Goal: Information Seeking & Learning: Learn about a topic

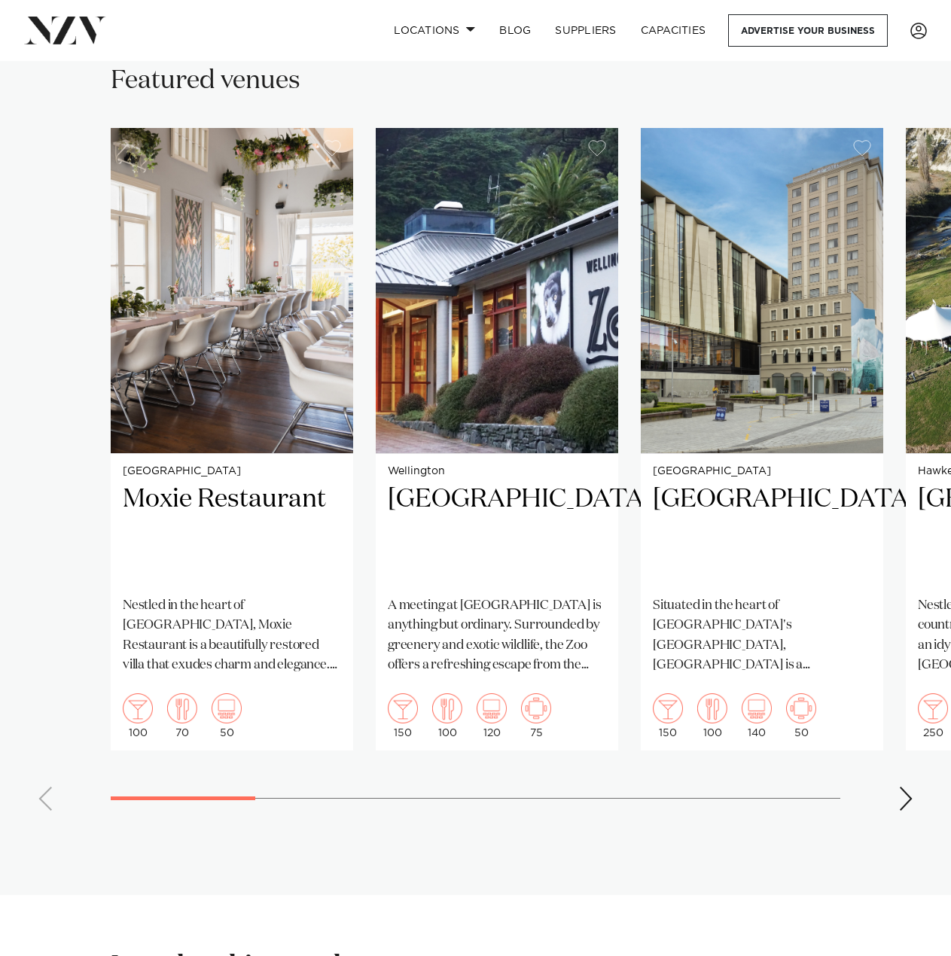
scroll to position [828, 0]
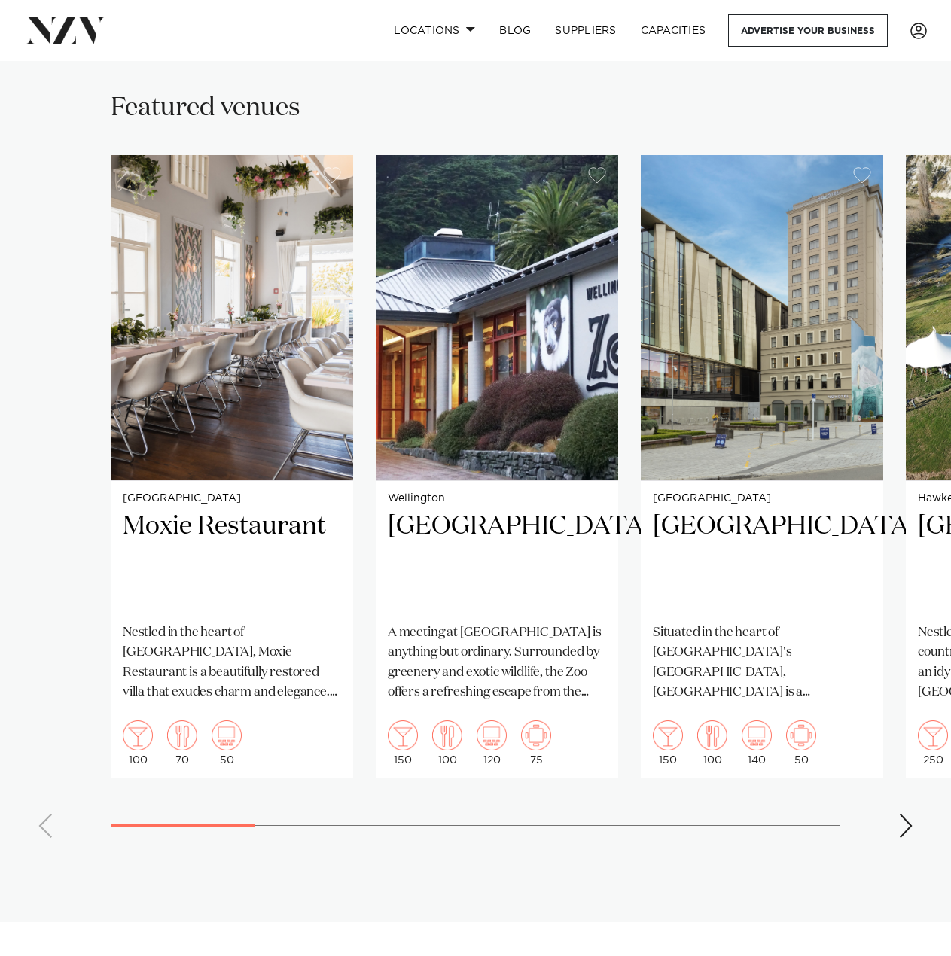
click at [903, 814] on div "Next slide" at bounding box center [905, 826] width 15 height 24
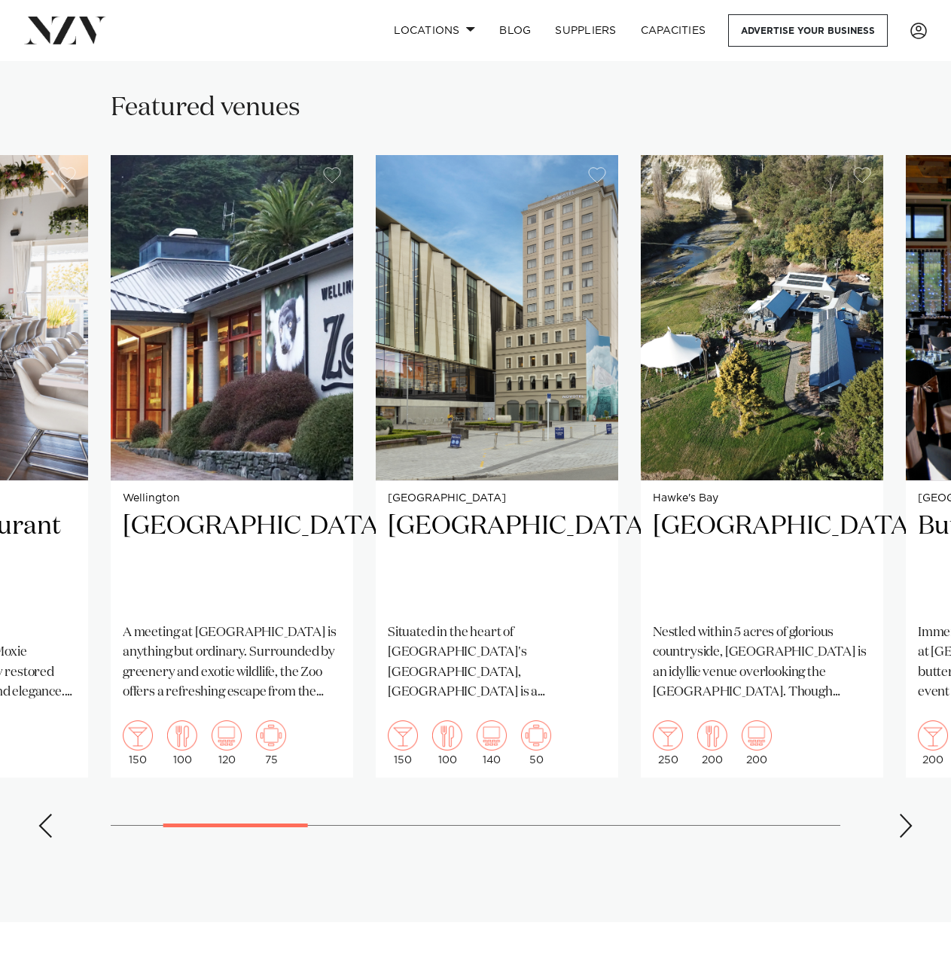
click at [903, 814] on div "Next slide" at bounding box center [905, 826] width 15 height 24
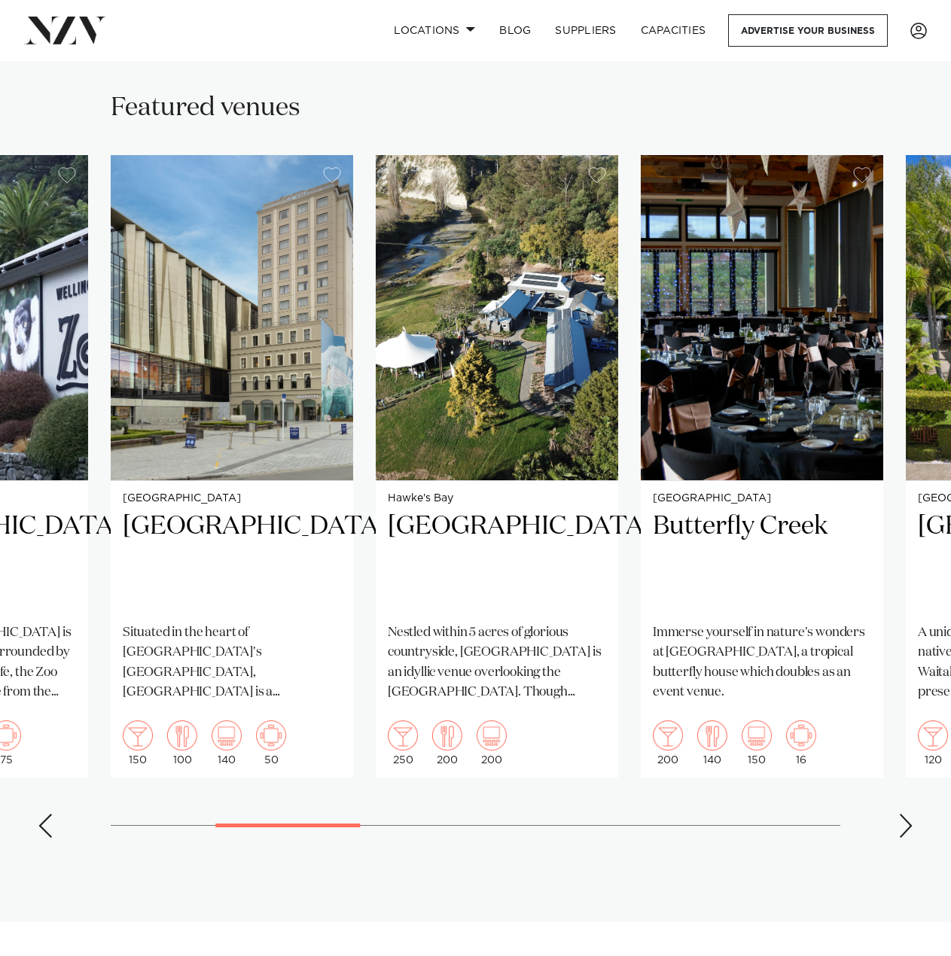
click at [900, 814] on div "Next slide" at bounding box center [905, 826] width 15 height 24
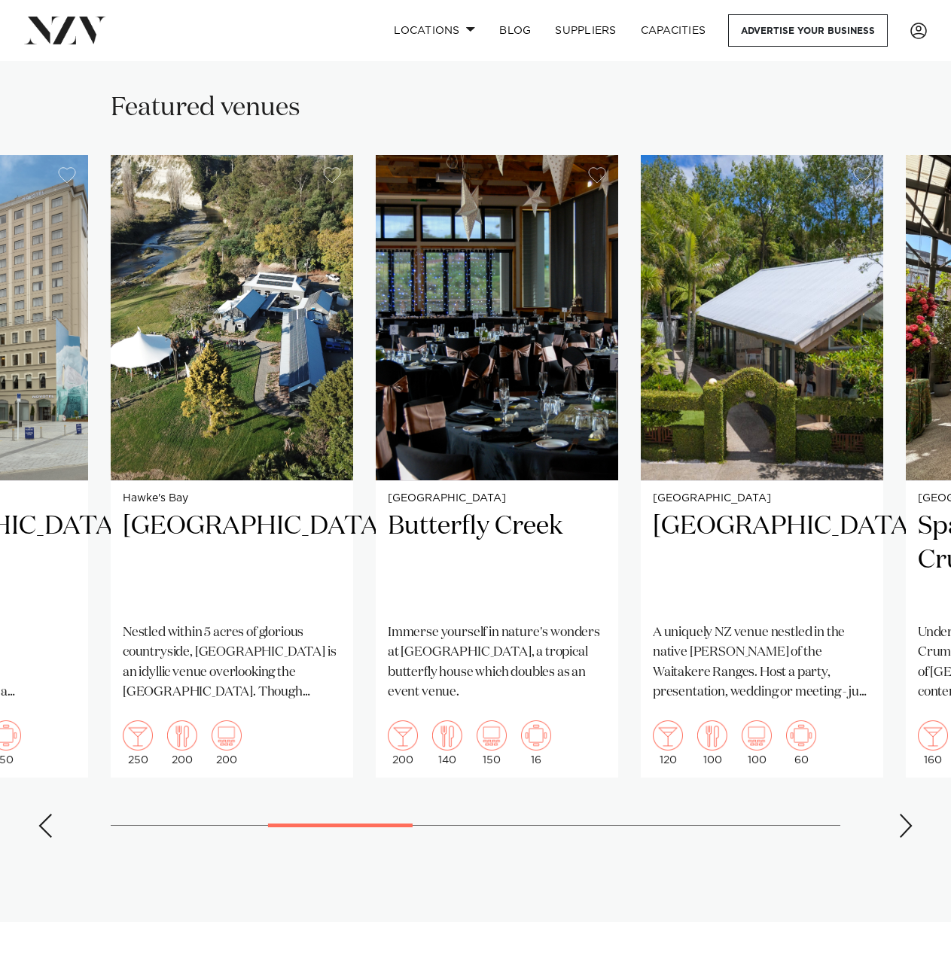
click at [900, 814] on div "Next slide" at bounding box center [905, 826] width 15 height 24
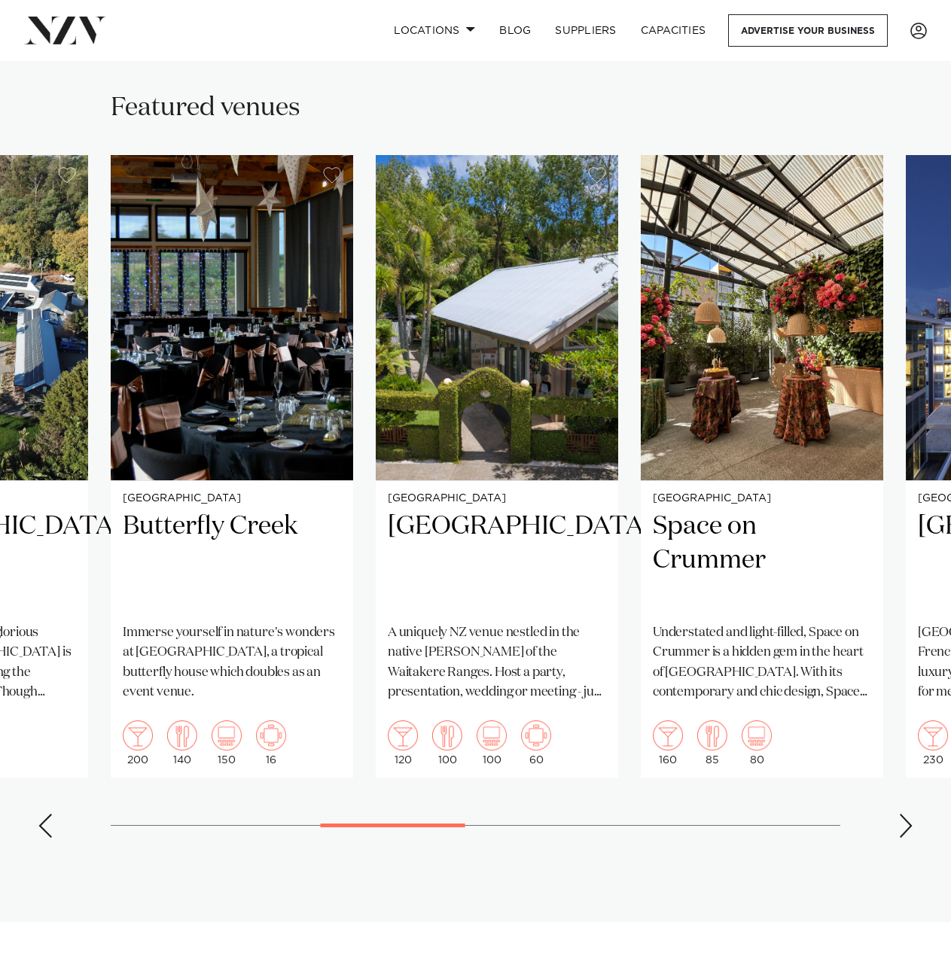
click at [900, 814] on div "Next slide" at bounding box center [905, 826] width 15 height 24
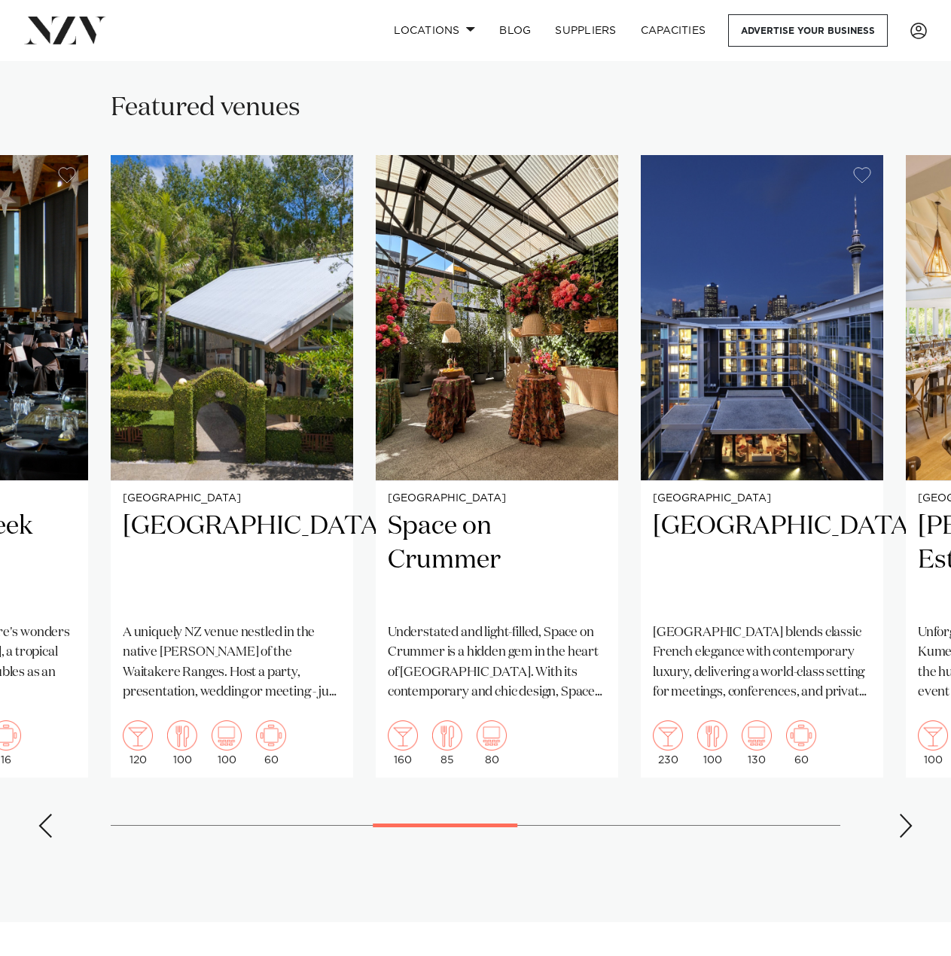
click at [900, 814] on div "Next slide" at bounding box center [905, 826] width 15 height 24
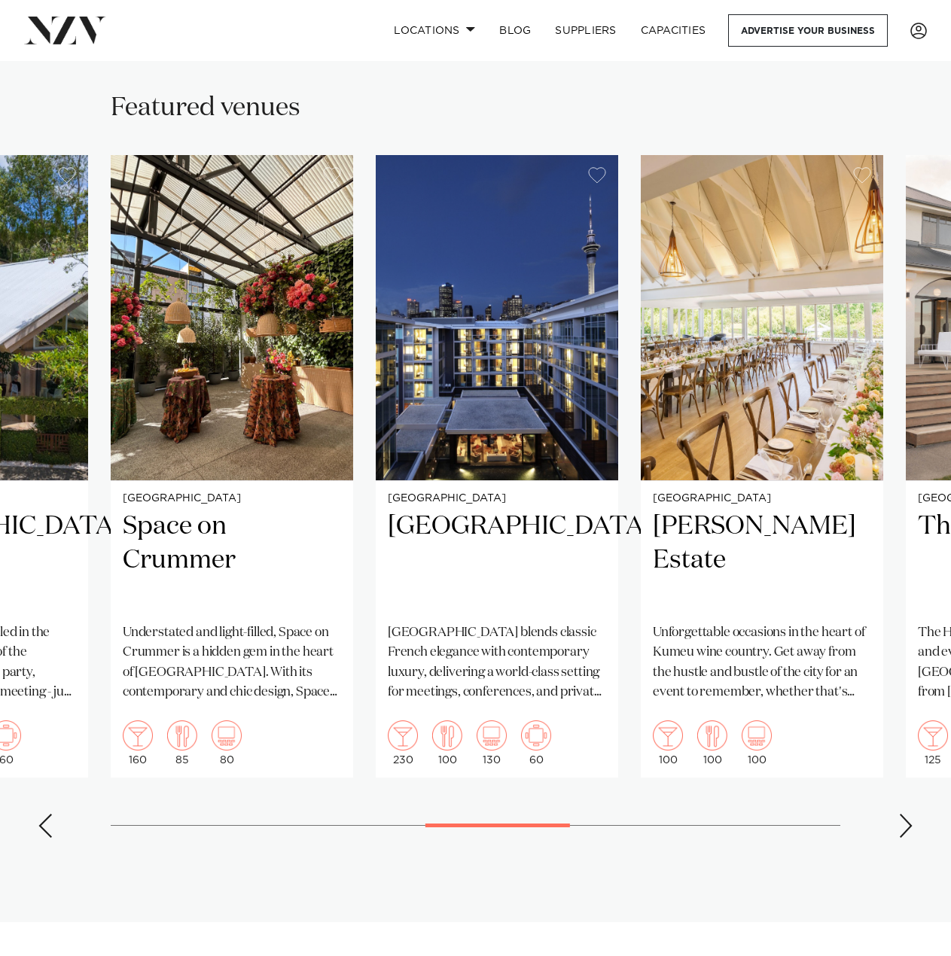
click at [900, 814] on div "Next slide" at bounding box center [905, 826] width 15 height 24
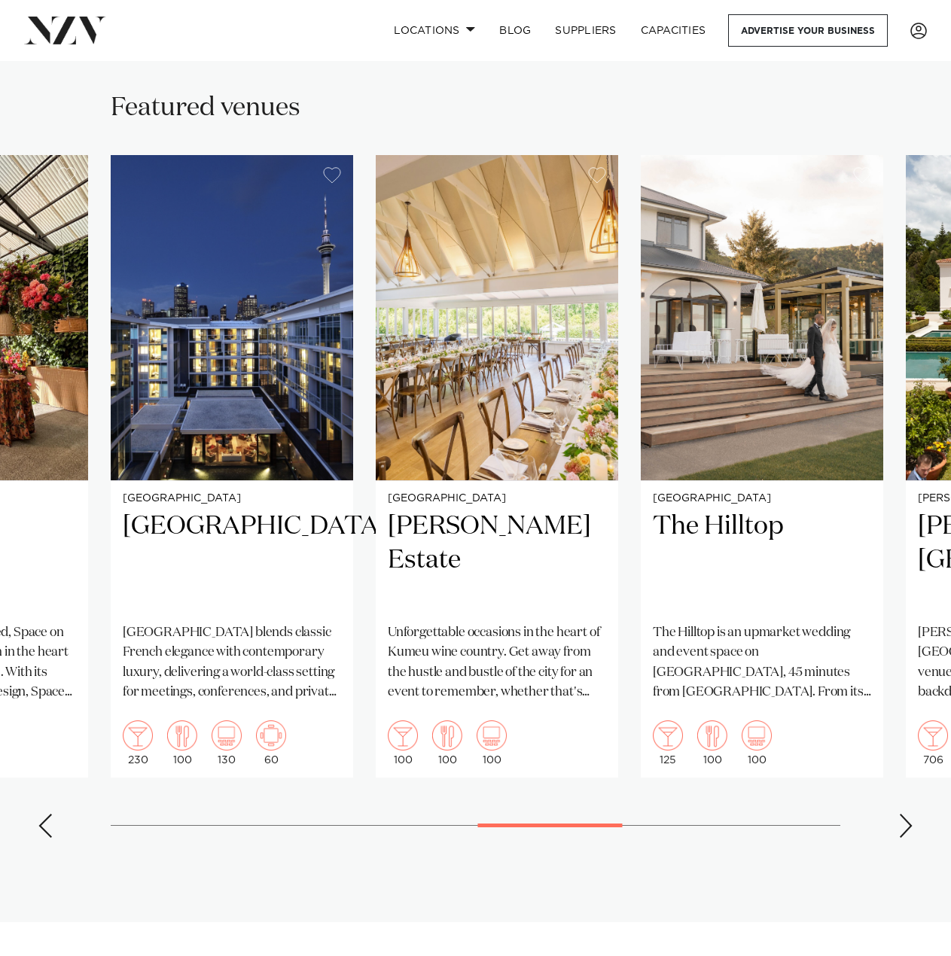
click at [900, 814] on div "Next slide" at bounding box center [905, 826] width 15 height 24
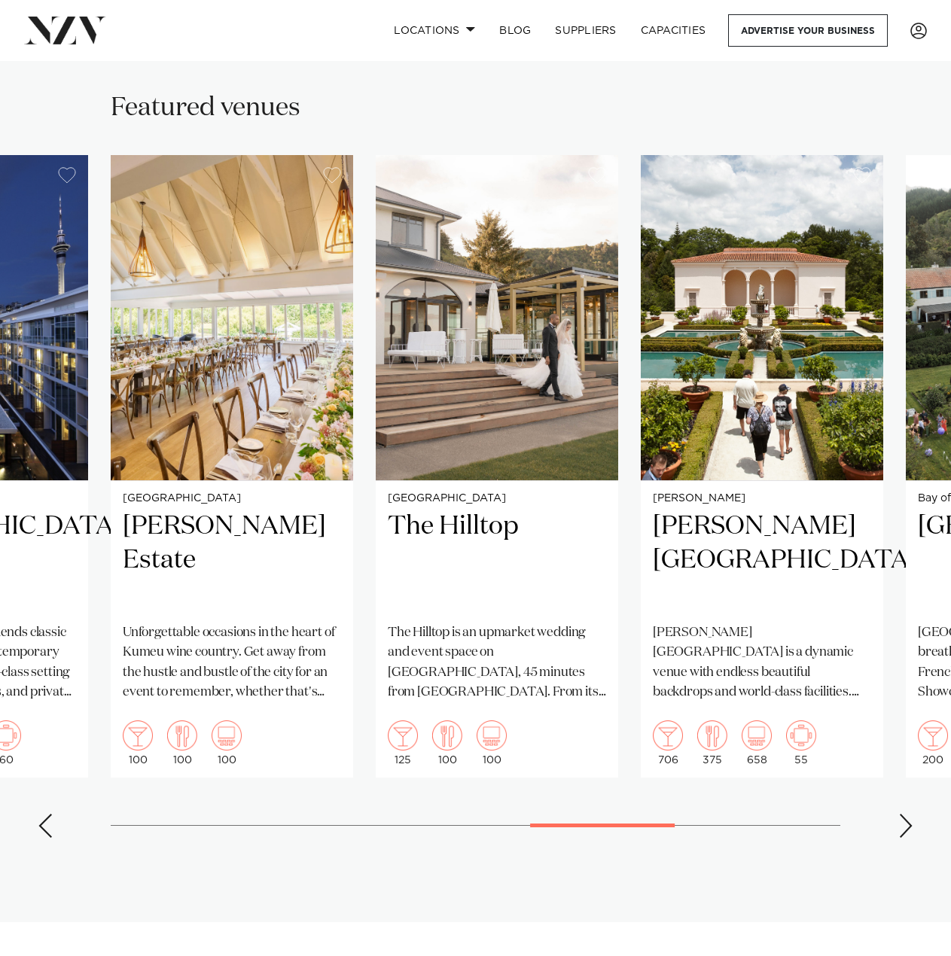
click at [900, 814] on div "Next slide" at bounding box center [905, 826] width 15 height 24
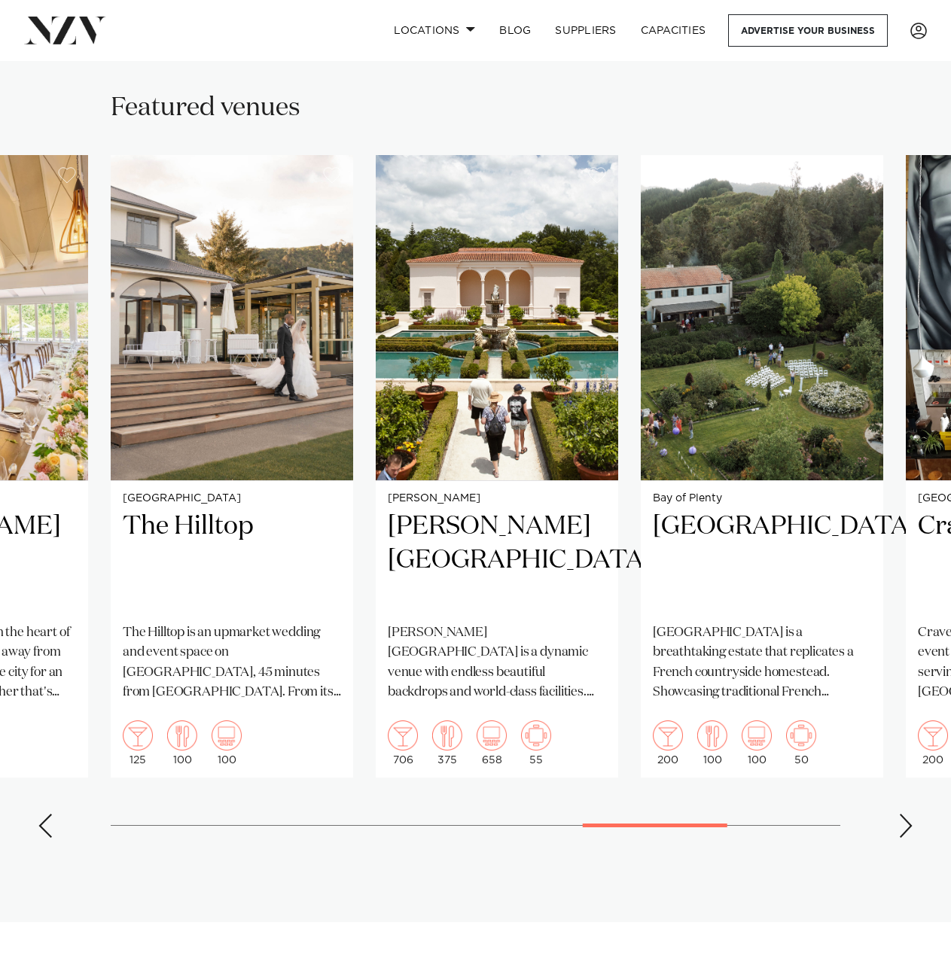
click at [901, 814] on div "Next slide" at bounding box center [905, 826] width 15 height 24
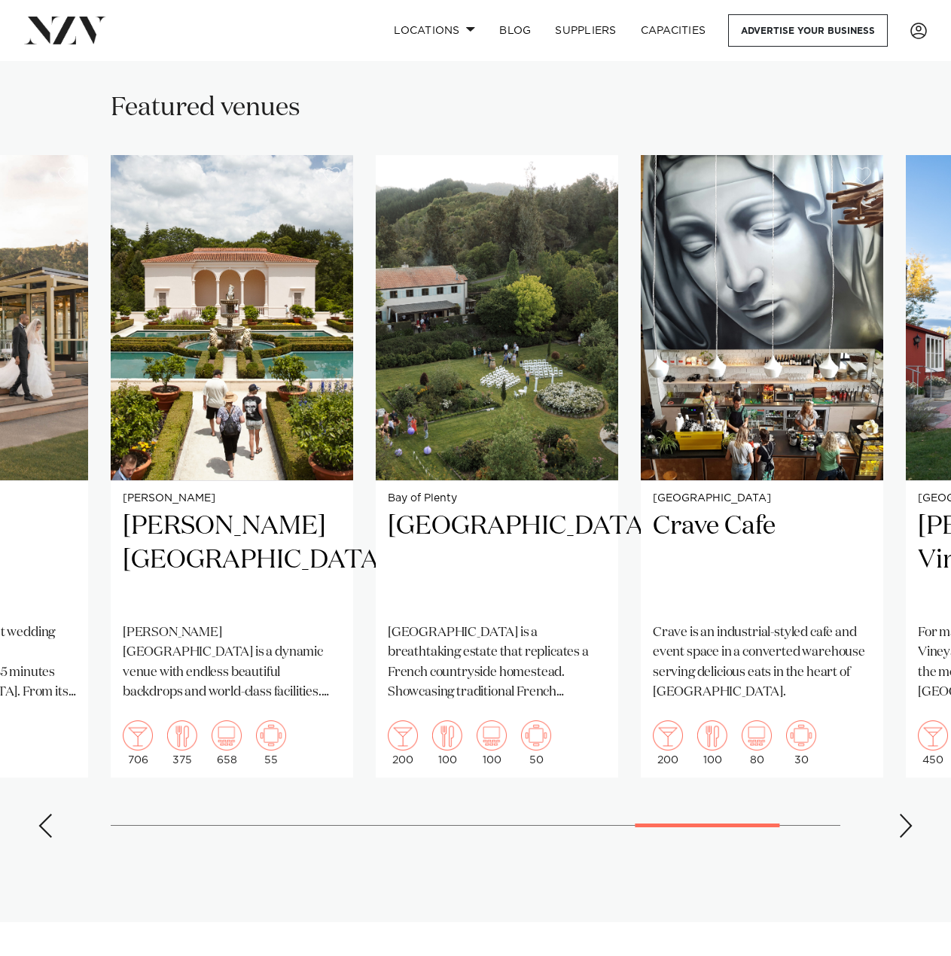
click at [901, 814] on div "Next slide" at bounding box center [905, 826] width 15 height 24
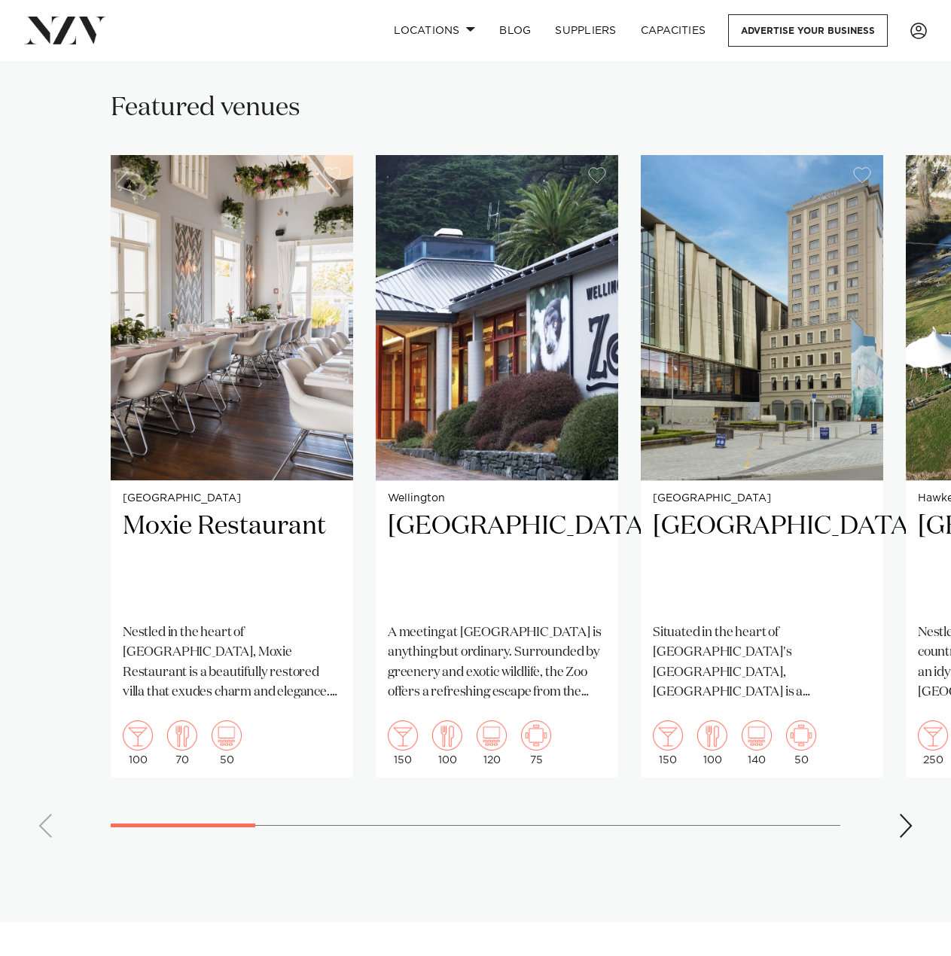
click at [165, 820] on swiper-container "Auckland Moxie Restaurant Nestled in the heart of [GEOGRAPHIC_DATA], Moxie Rest…" at bounding box center [475, 502] width 951 height 695
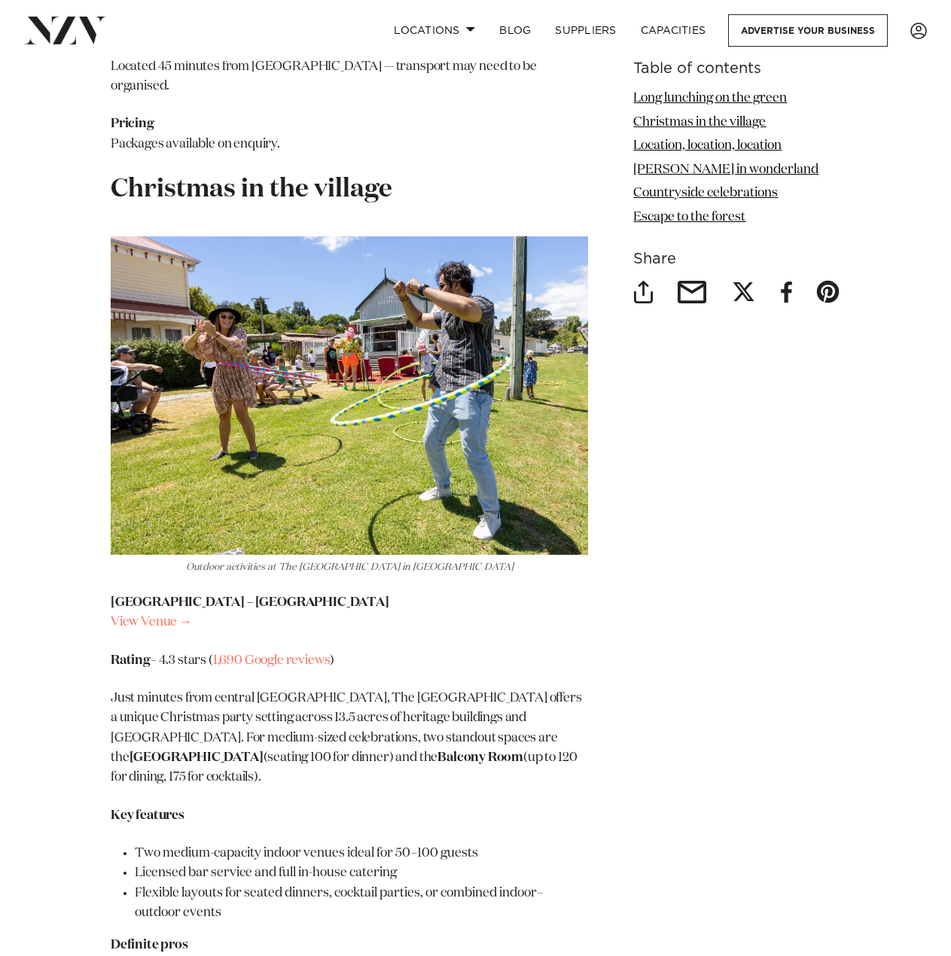
scroll to position [2636, 0]
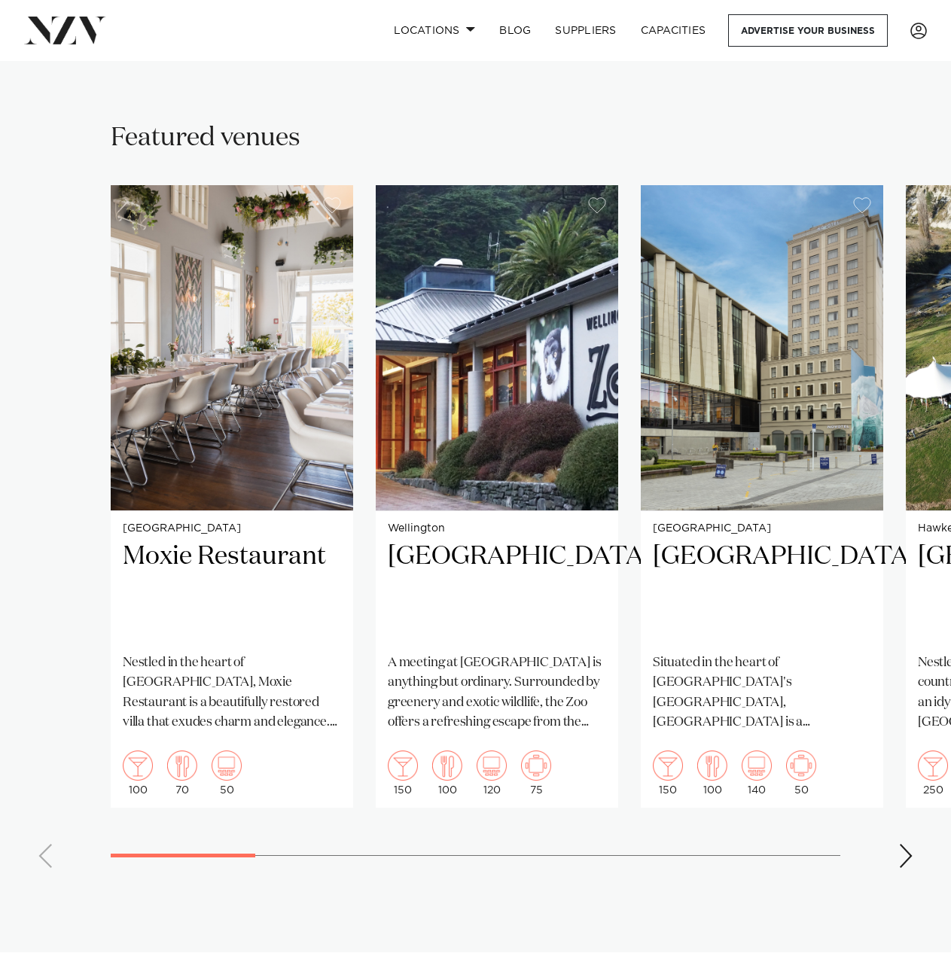
scroll to position [8287, 0]
